Goal: Obtain resource: Download file/media

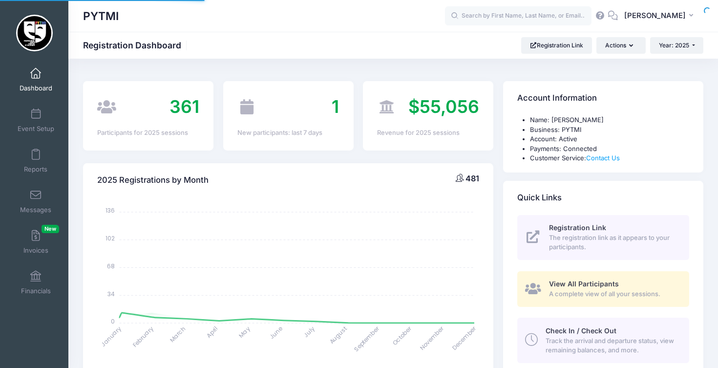
select select
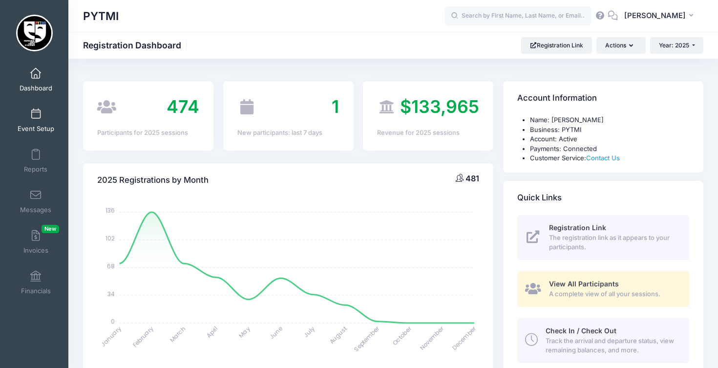
click at [36, 109] on span at bounding box center [36, 114] width 0 height 11
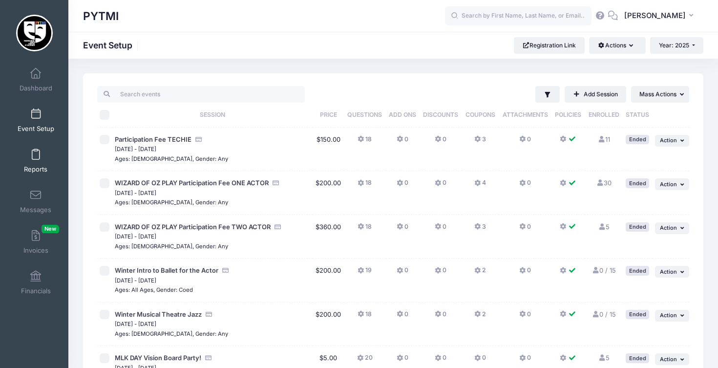
click at [36, 154] on span at bounding box center [36, 154] width 0 height 11
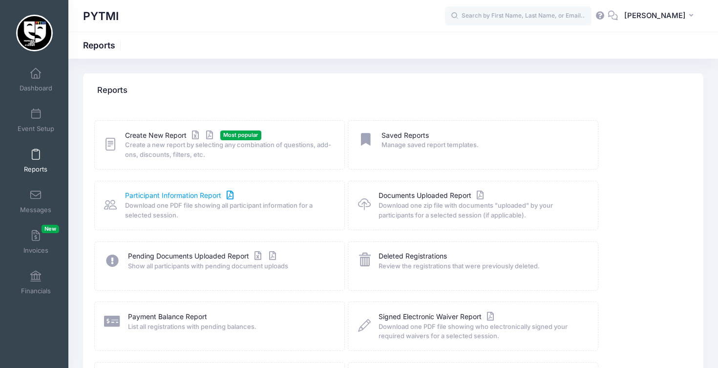
click at [193, 195] on link "Participant Information Report" at bounding box center [180, 195] width 111 height 10
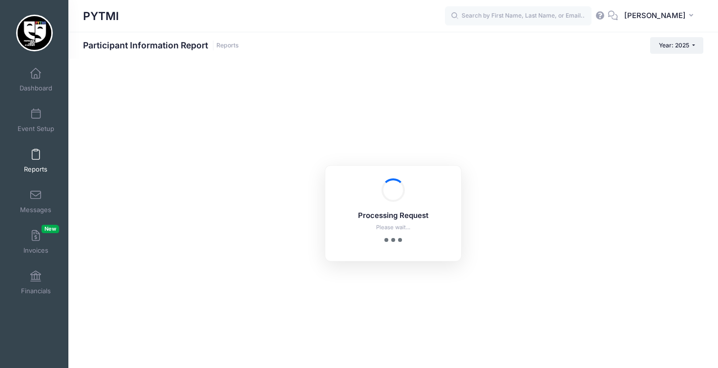
checkbox input "true"
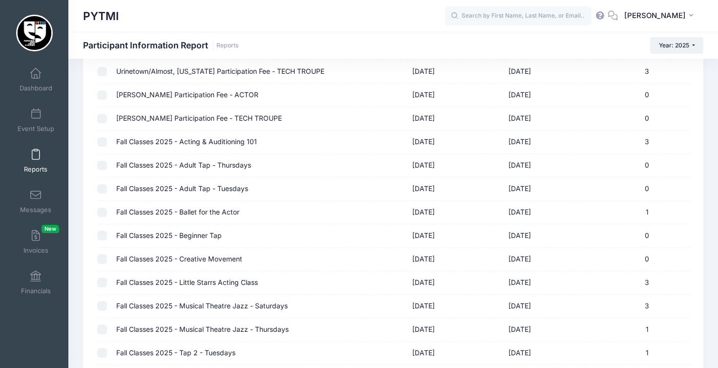
scroll to position [1430, 0]
click at [102, 300] on input "checkbox" at bounding box center [102, 305] width 10 height 10
checkbox input "true"
click at [100, 317] on td at bounding box center [104, 328] width 14 height 23
click at [101, 323] on input "checkbox" at bounding box center [102, 328] width 10 height 10
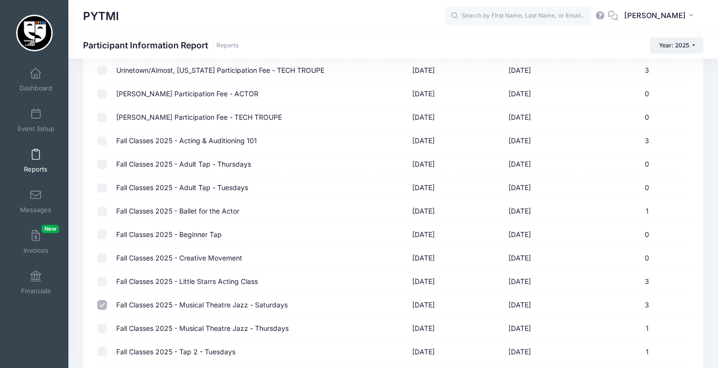
checkbox input "true"
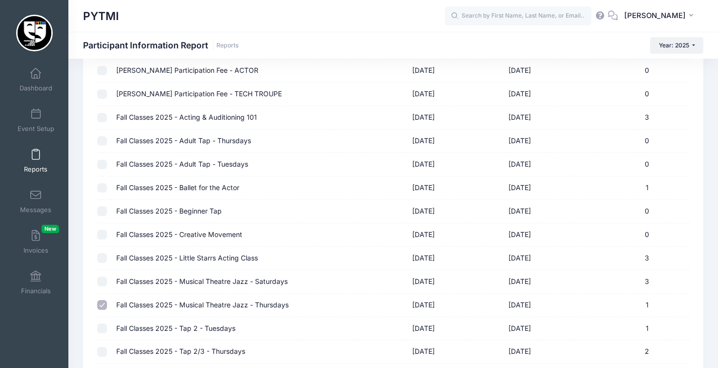
click at [103, 276] on input "checkbox" at bounding box center [102, 281] width 10 height 10
checkbox input "true"
click at [103, 300] on input "checkbox" at bounding box center [102, 305] width 10 height 10
checkbox input "true"
checkbox input "false"
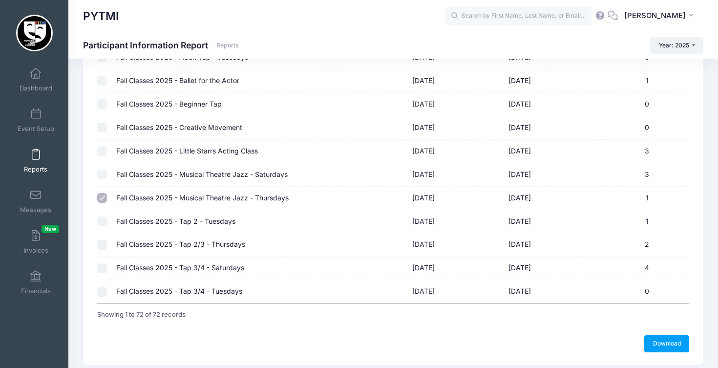
scroll to position [1560, 0]
click at [675, 336] on link "Download" at bounding box center [666, 344] width 45 height 17
click at [104, 240] on input "checkbox" at bounding box center [102, 245] width 10 height 10
checkbox input "true"
checkbox input "false"
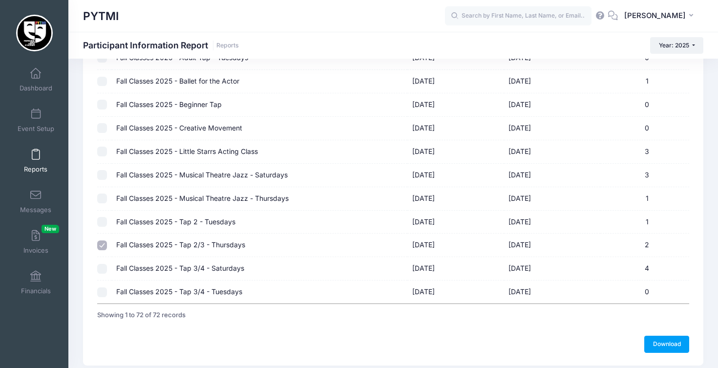
click at [103, 217] on input "checkbox" at bounding box center [102, 222] width 10 height 10
checkbox input "true"
click at [679, 336] on link "Download" at bounding box center [666, 344] width 45 height 17
click at [103, 240] on input "checkbox" at bounding box center [102, 245] width 10 height 10
checkbox input "true"
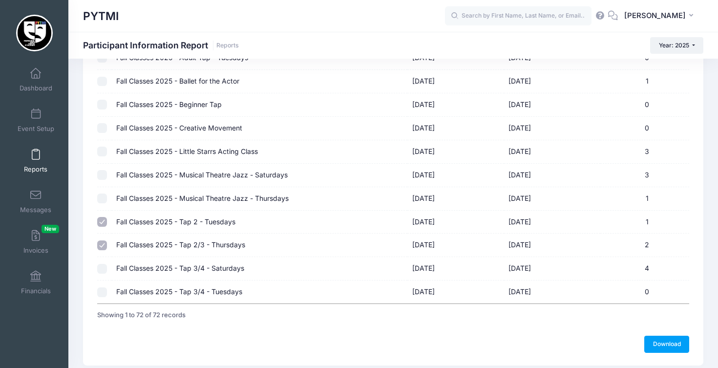
checkbox input "false"
click at [676, 336] on link "Download" at bounding box center [666, 344] width 45 height 17
click at [102, 264] on input "checkbox" at bounding box center [102, 269] width 10 height 10
checkbox input "true"
checkbox input "false"
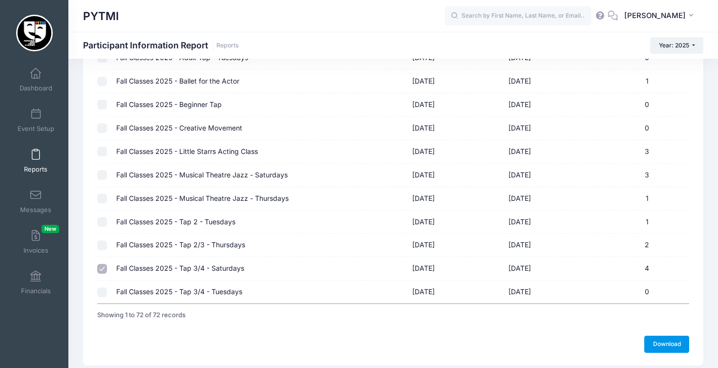
click at [670, 336] on link "Download" at bounding box center [666, 344] width 45 height 17
